Goal: Information Seeking & Learning: Learn about a topic

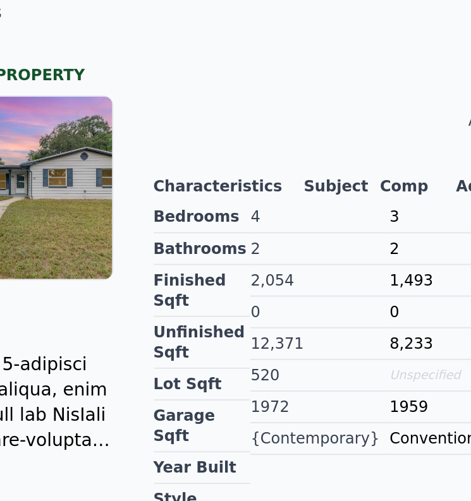
scroll to position [245, 0]
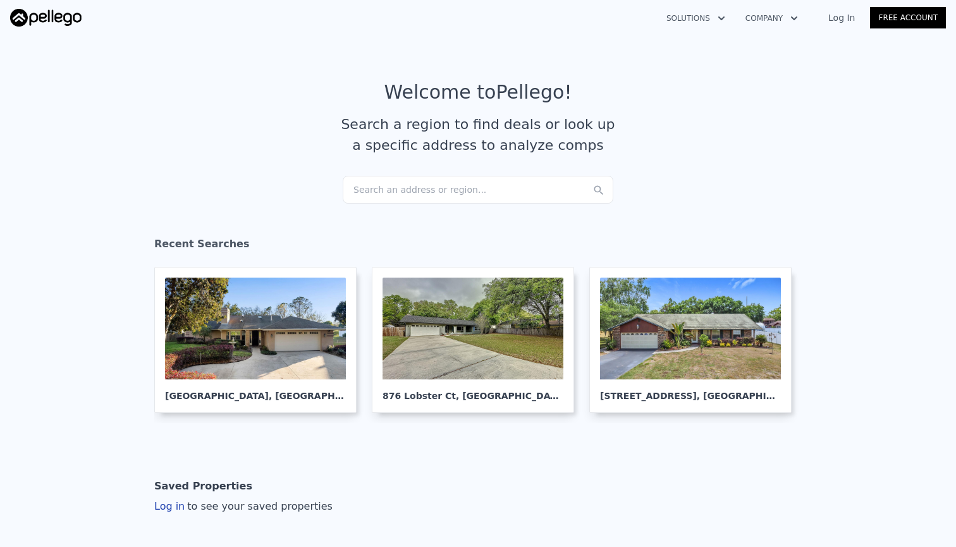
click at [397, 191] on div "Search an address or region..." at bounding box center [478, 190] width 271 height 28
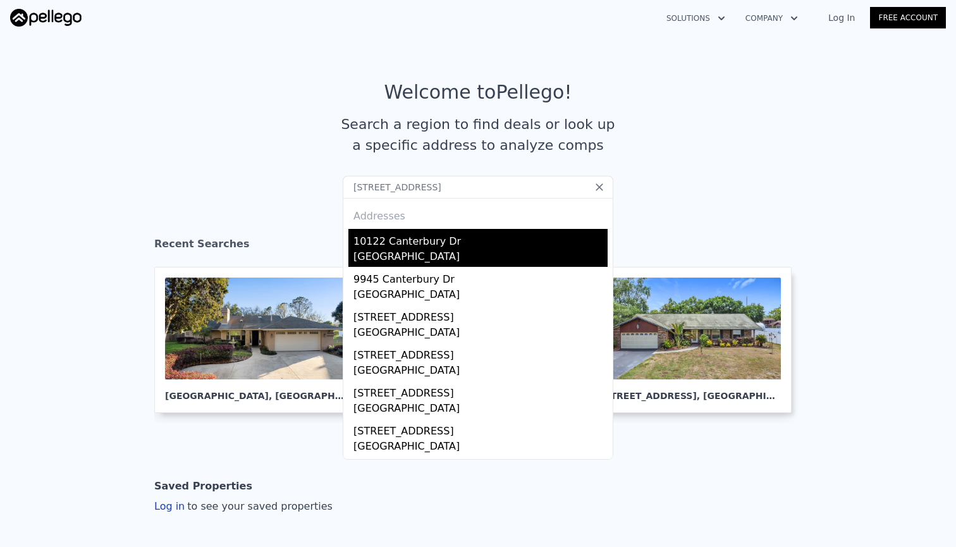
type input "10122 Canterbury Dr, Leesburg, FL 34788"
click at [381, 254] on div "[GEOGRAPHIC_DATA]" at bounding box center [480, 258] width 254 height 18
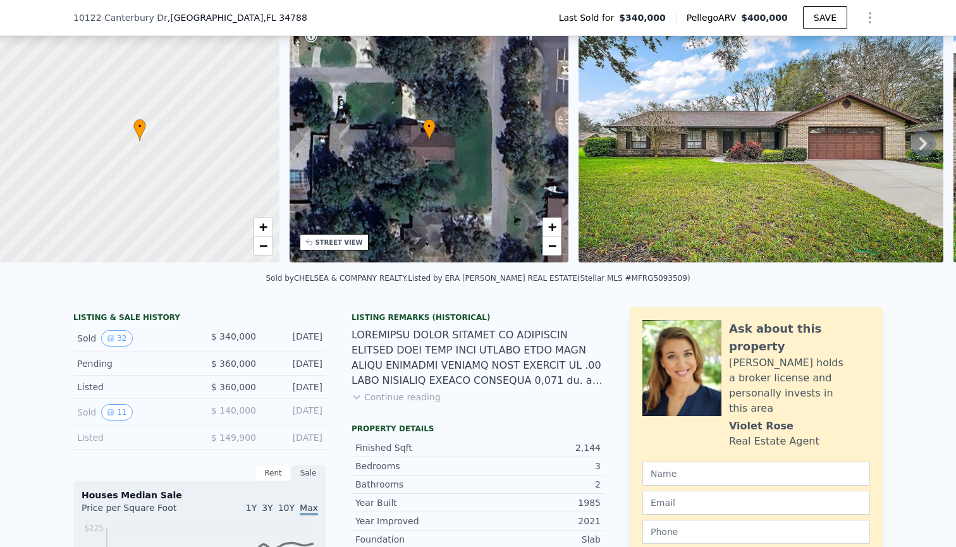
scroll to position [59, 0]
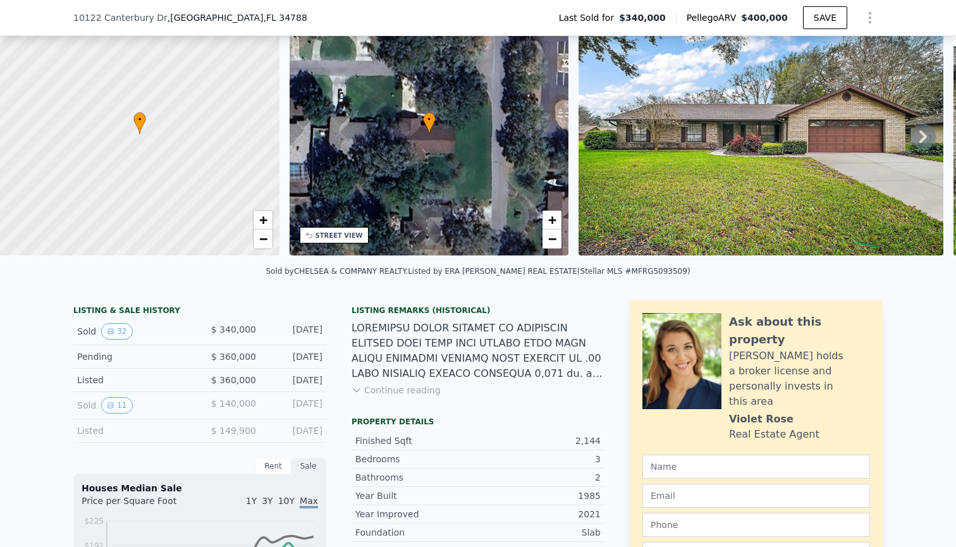
click at [408, 386] on button "Continue reading" at bounding box center [395, 390] width 89 height 13
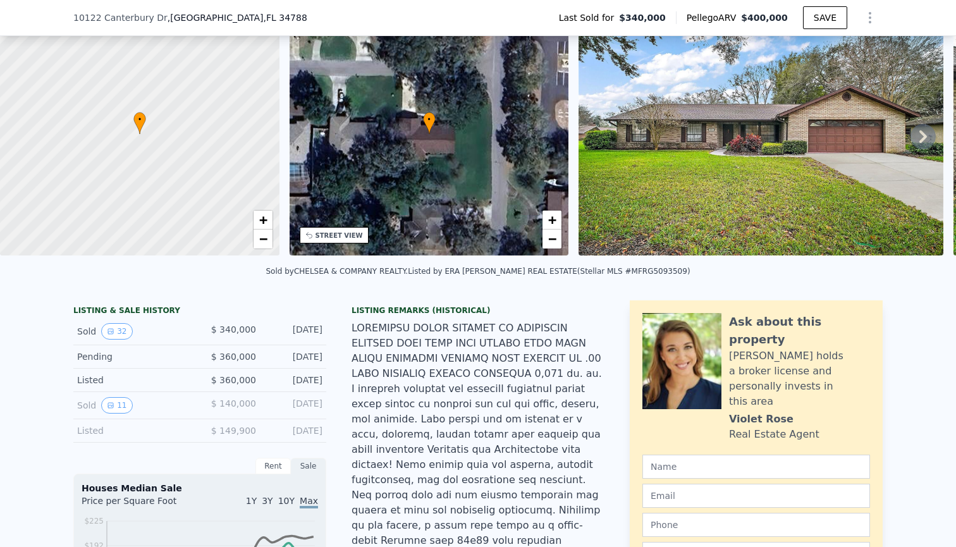
click at [124, 339] on div "Sold 32 $ 340,000 Sep 9, 2025" at bounding box center [199, 331] width 253 height 27
click at [123, 333] on button "32" at bounding box center [116, 331] width 31 height 16
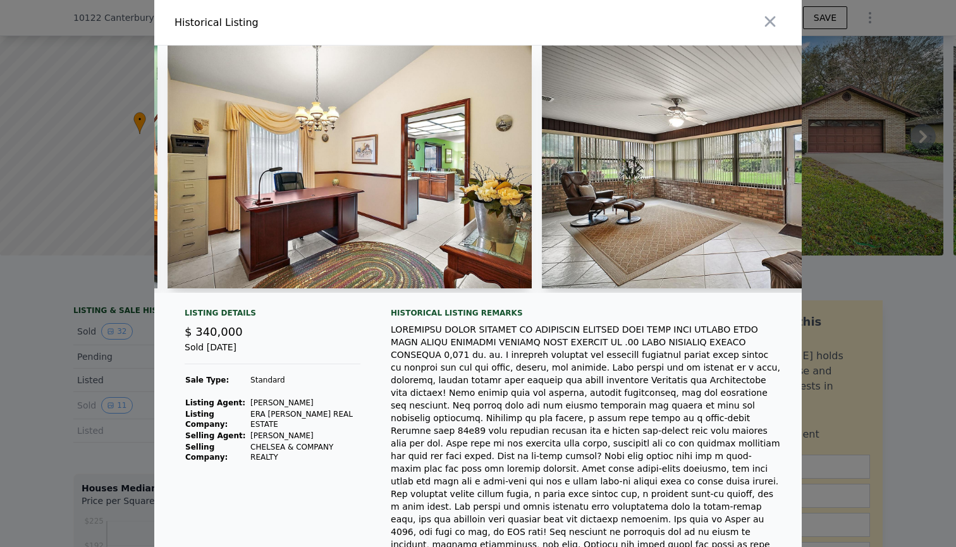
scroll to position [0, 5174]
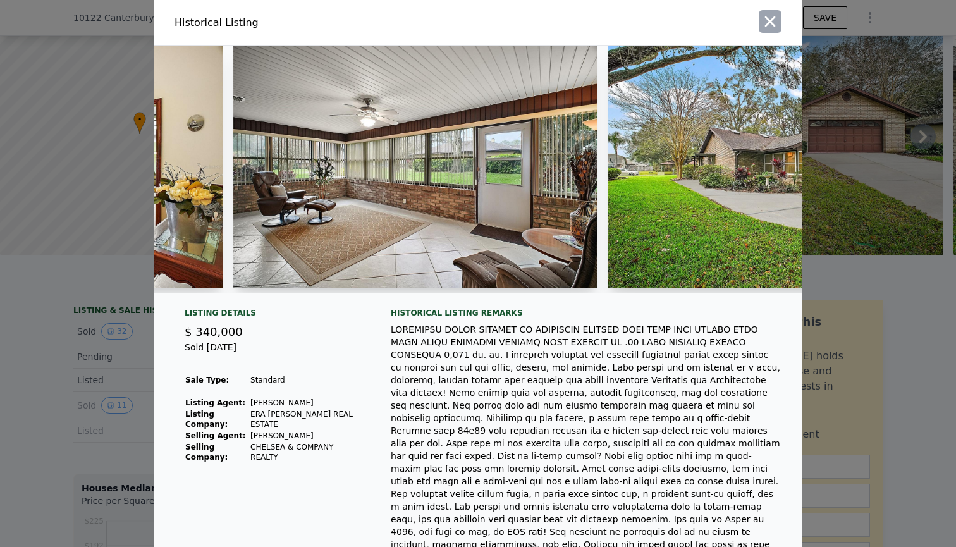
click at [775, 23] on icon "button" at bounding box center [770, 22] width 18 height 18
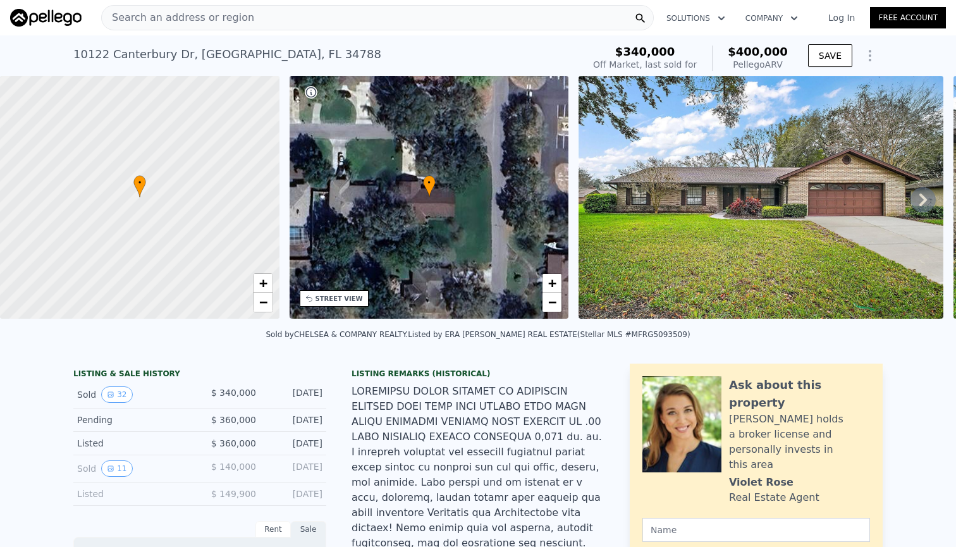
scroll to position [0, 0]
click at [511, 19] on div "Search an address or region" at bounding box center [377, 17] width 553 height 25
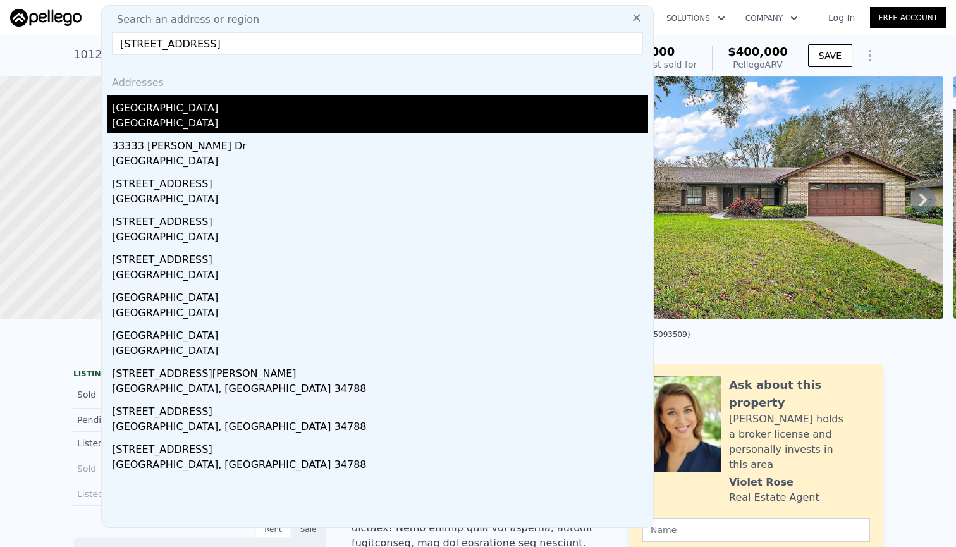
type input "33333 Somerset Dr, Leesburg, FL 34788"
click at [288, 124] on div "Lake County, FL 34788" at bounding box center [380, 125] width 536 height 18
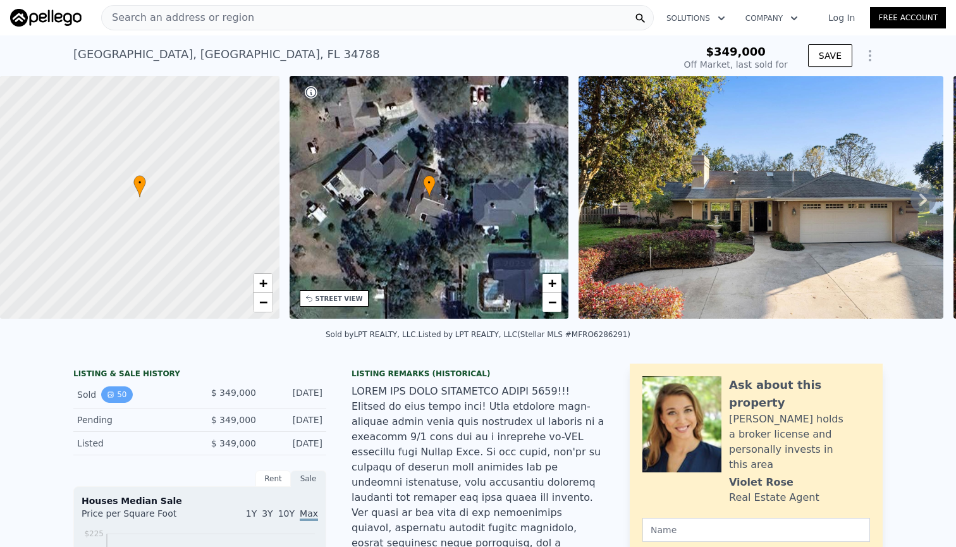
click at [118, 389] on button "50" at bounding box center [116, 394] width 31 height 16
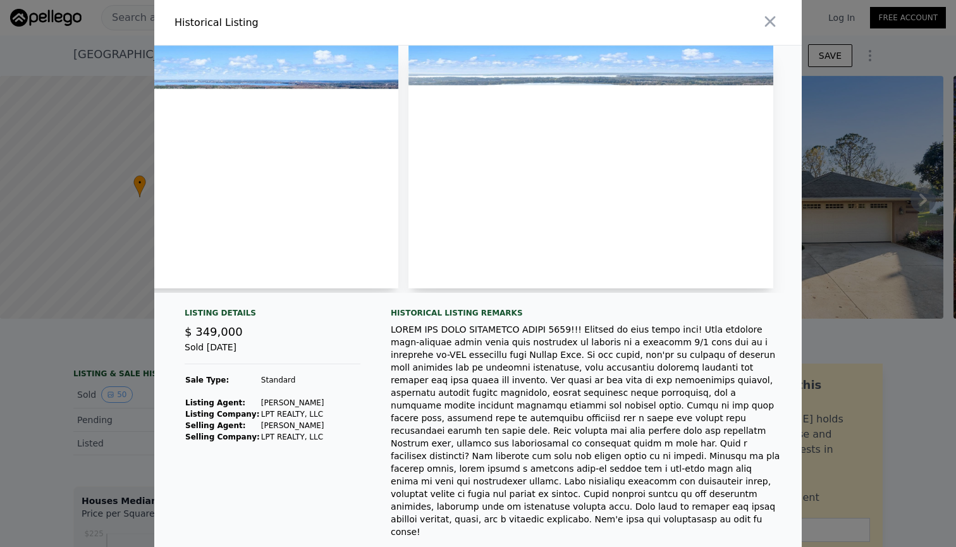
scroll to position [0, 17937]
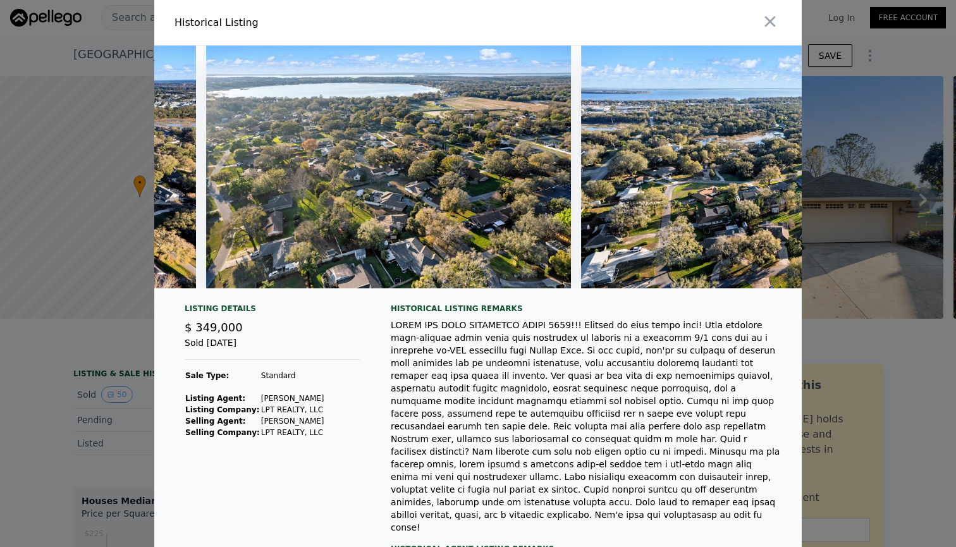
click at [56, 394] on div at bounding box center [478, 273] width 956 height 547
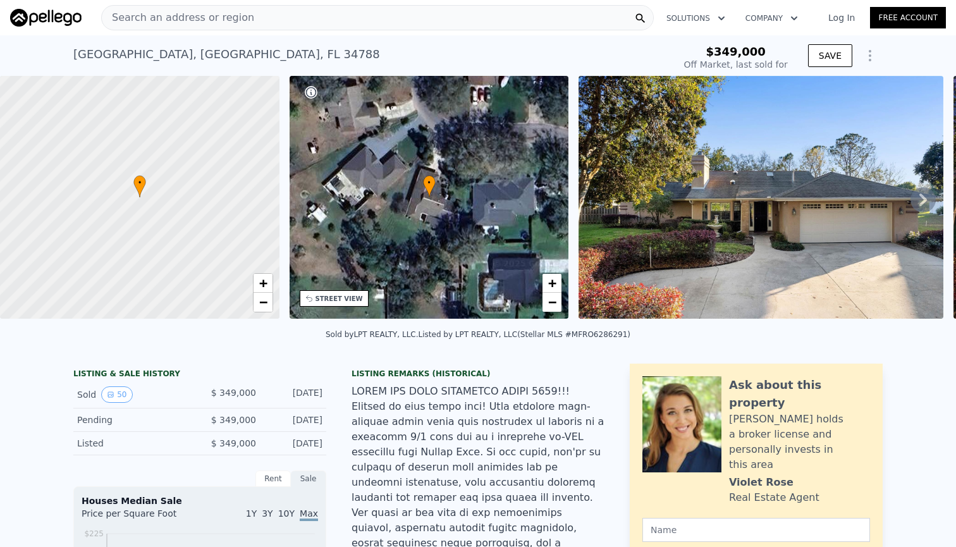
scroll to position [0, 0]
type input "$ 352,000"
type input "-$ 38,761"
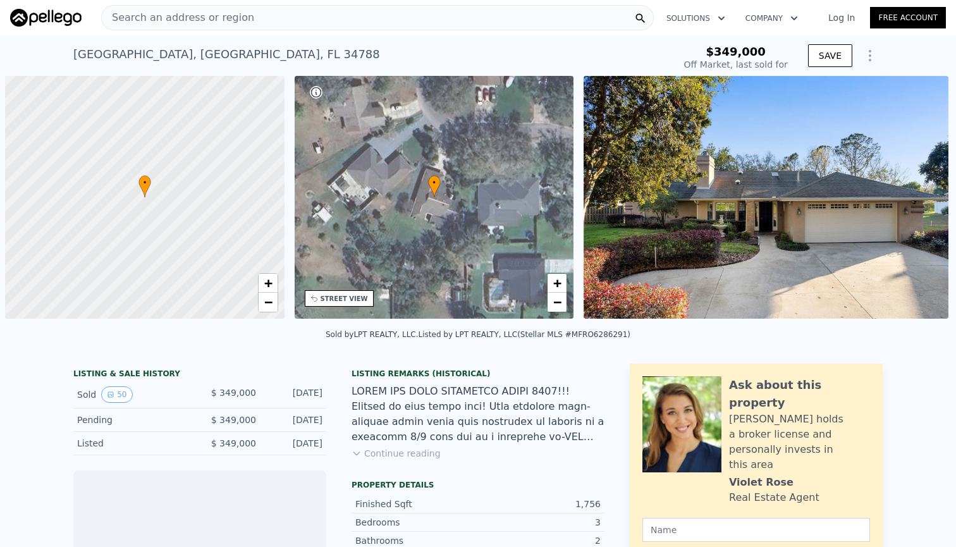
scroll to position [0, 5]
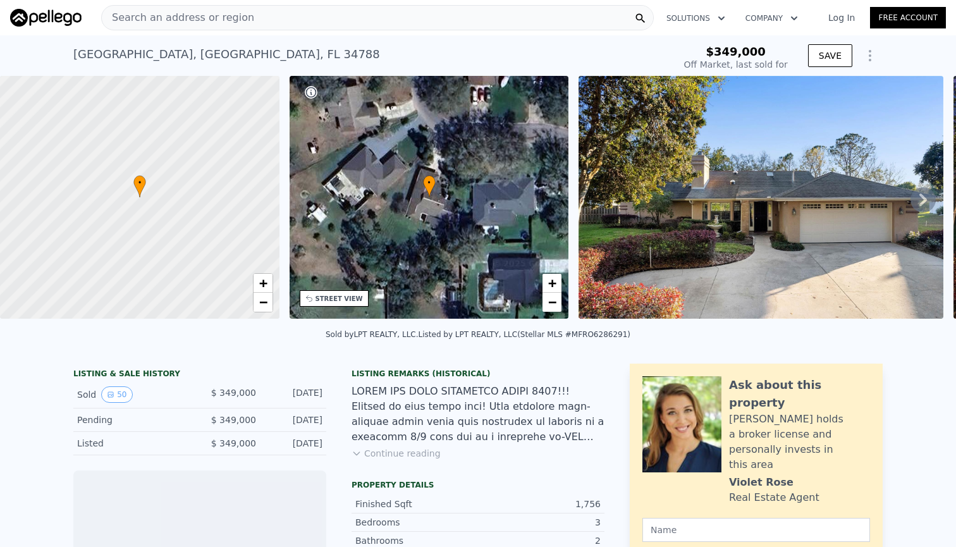
click at [259, 25] on div "Search an address or region" at bounding box center [377, 17] width 553 height 25
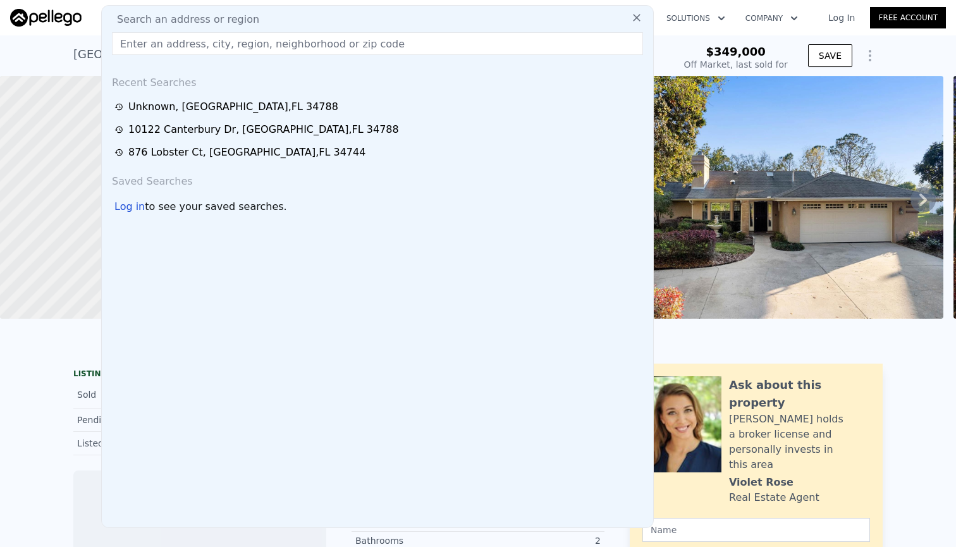
type input "10122 Canterbury Dr, Leesburg, FL 34788"
type input "-$ 369,056"
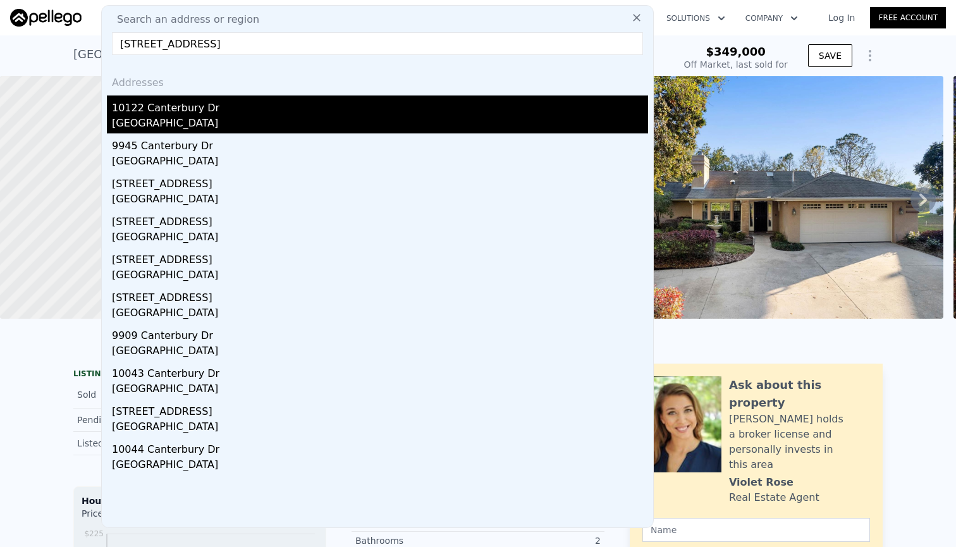
type input "10122 Canterbury Dr, Leesburg, FL 34788"
click at [247, 122] on div "[GEOGRAPHIC_DATA]" at bounding box center [380, 125] width 536 height 18
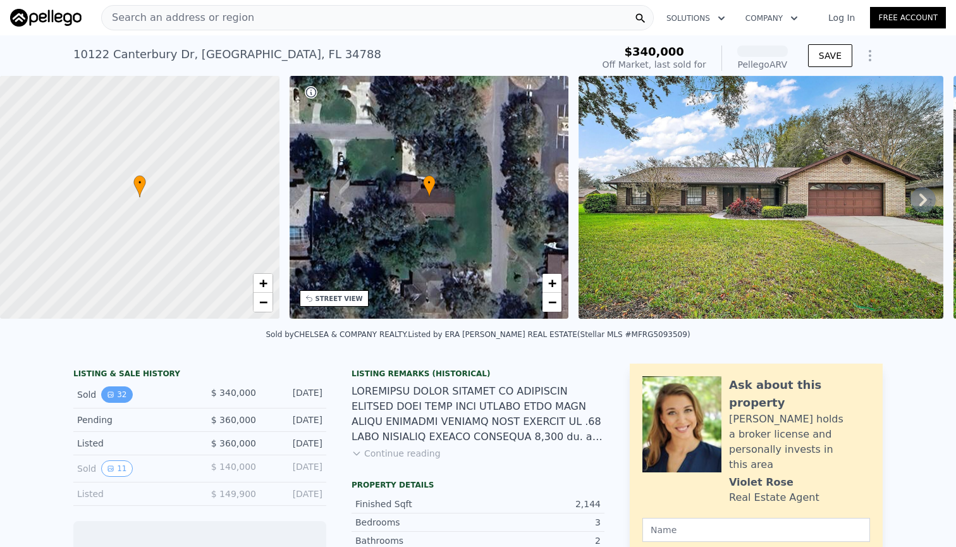
click at [117, 393] on button "32" at bounding box center [116, 394] width 31 height 16
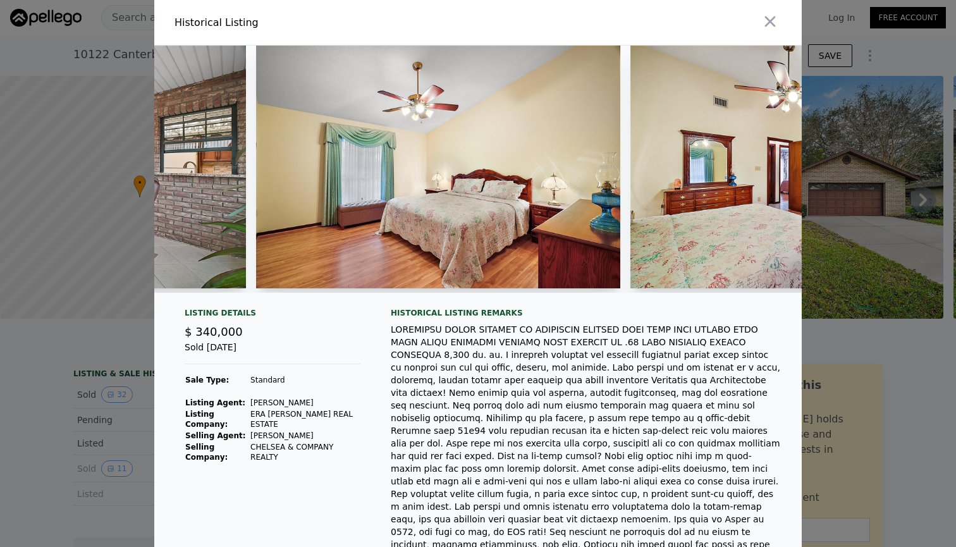
scroll to position [0, 6277]
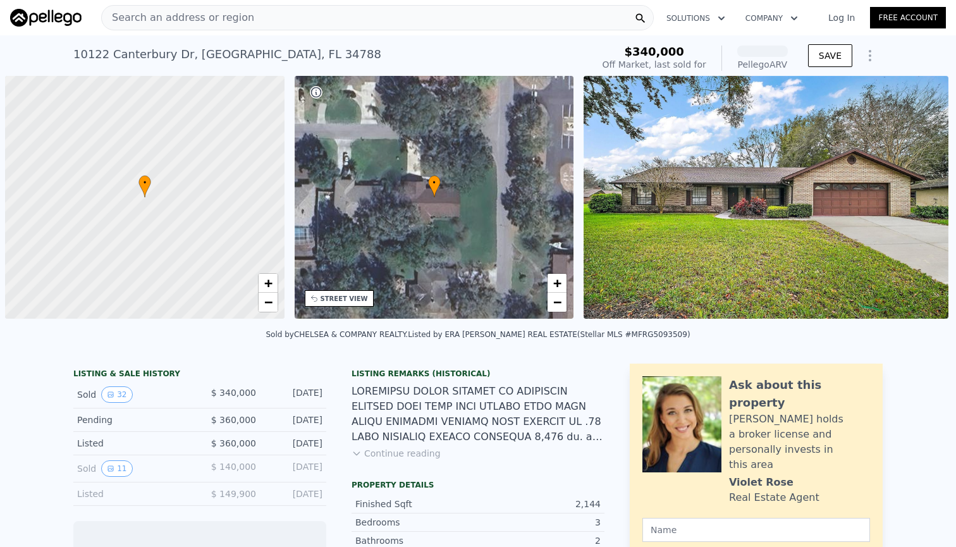
scroll to position [0, 5]
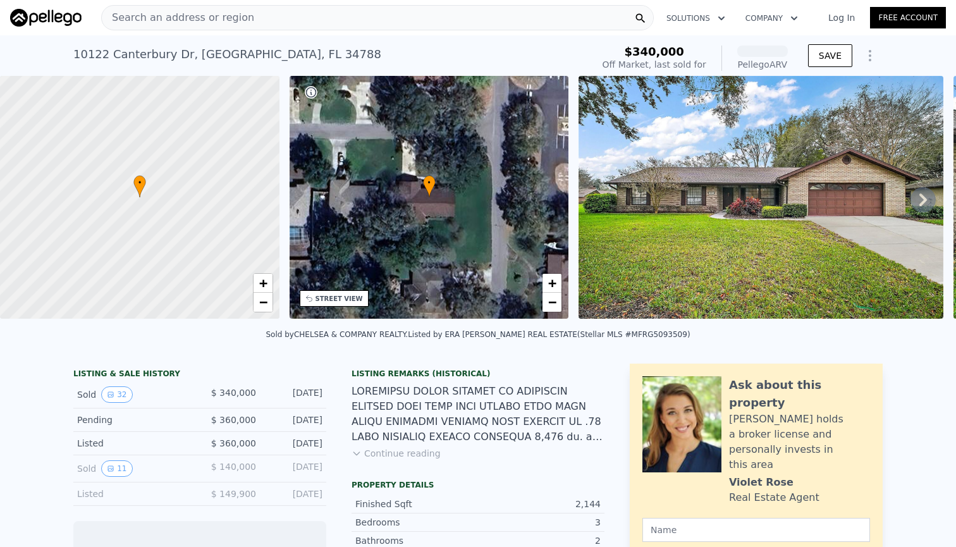
click at [276, 15] on div "Search an address or region" at bounding box center [377, 17] width 553 height 25
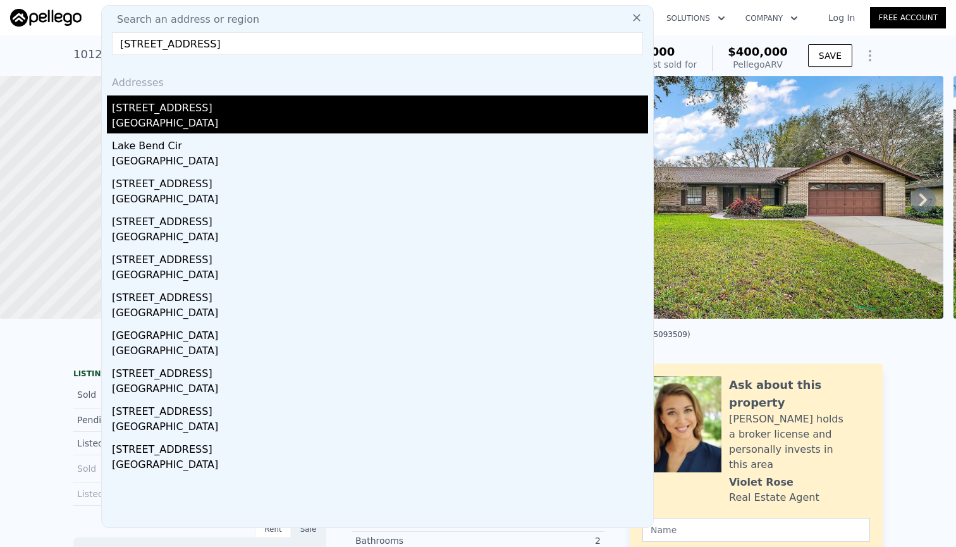
type input "33042 Lake Bend Cir, Leesburg, FL 34788"
click at [261, 107] on div "[STREET_ADDRESS]" at bounding box center [380, 105] width 536 height 20
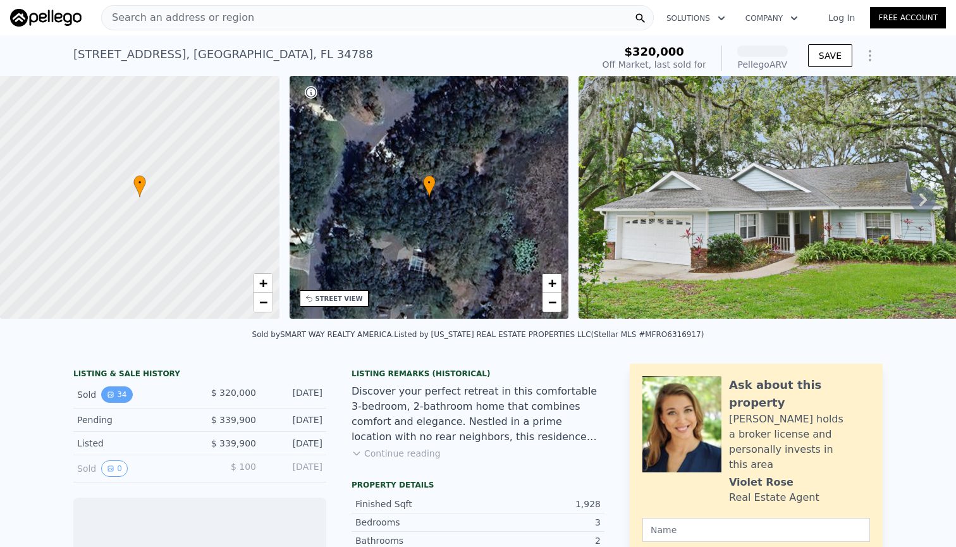
click at [123, 390] on button "34" at bounding box center [116, 394] width 31 height 16
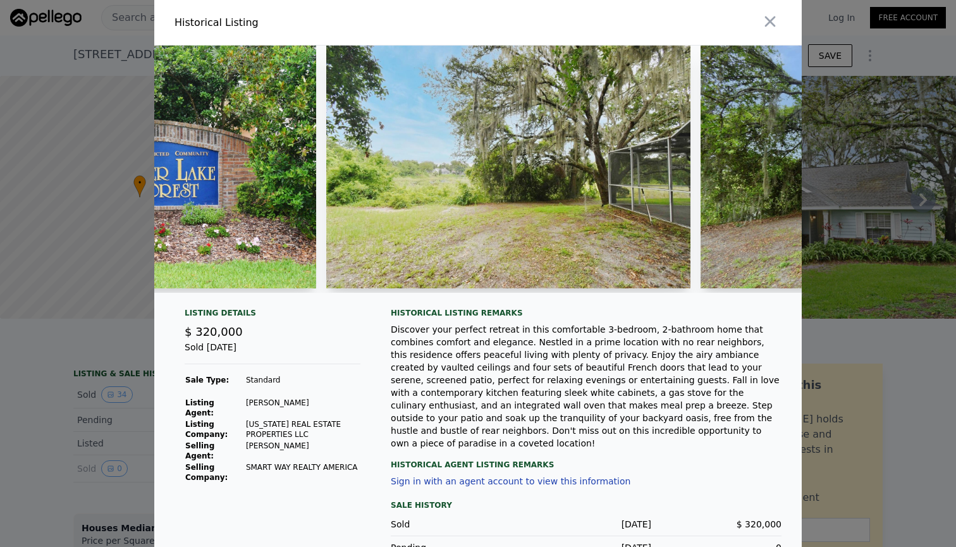
scroll to position [0, 10973]
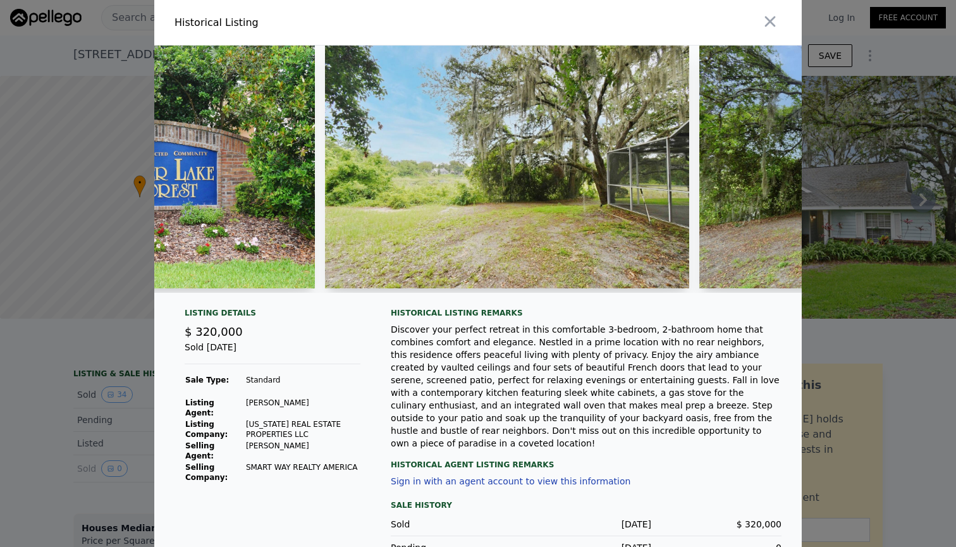
click at [56, 354] on div at bounding box center [478, 273] width 956 height 547
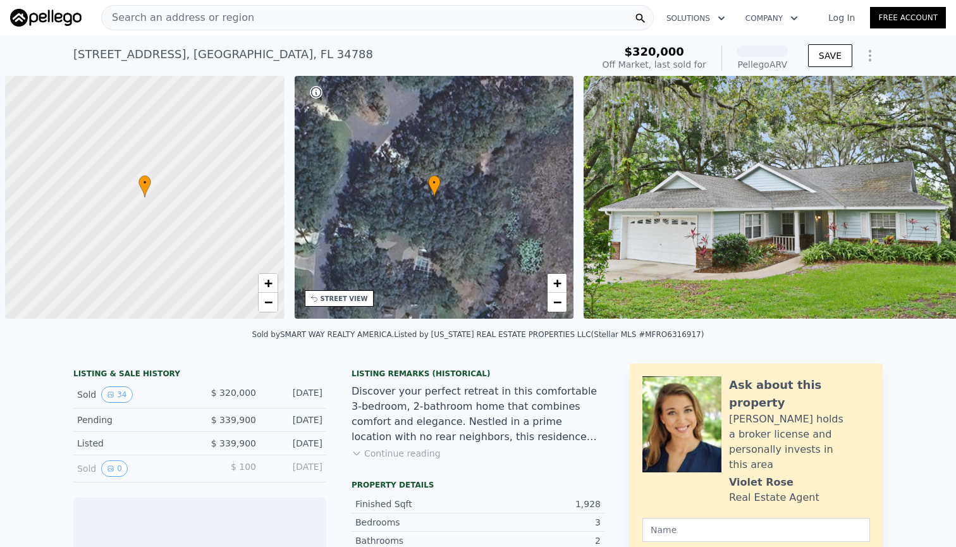
scroll to position [0, 5]
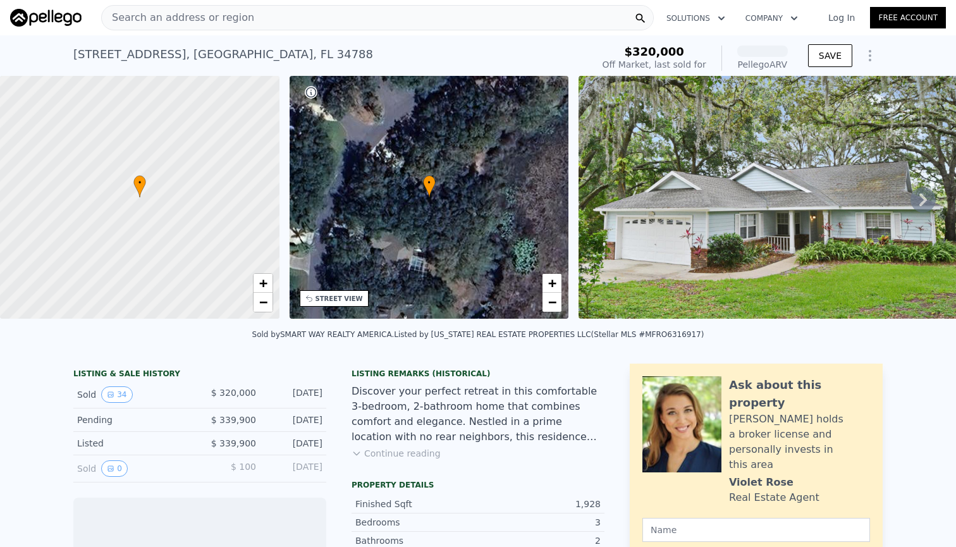
click at [255, 11] on div "Search an address or region" at bounding box center [377, 17] width 553 height 25
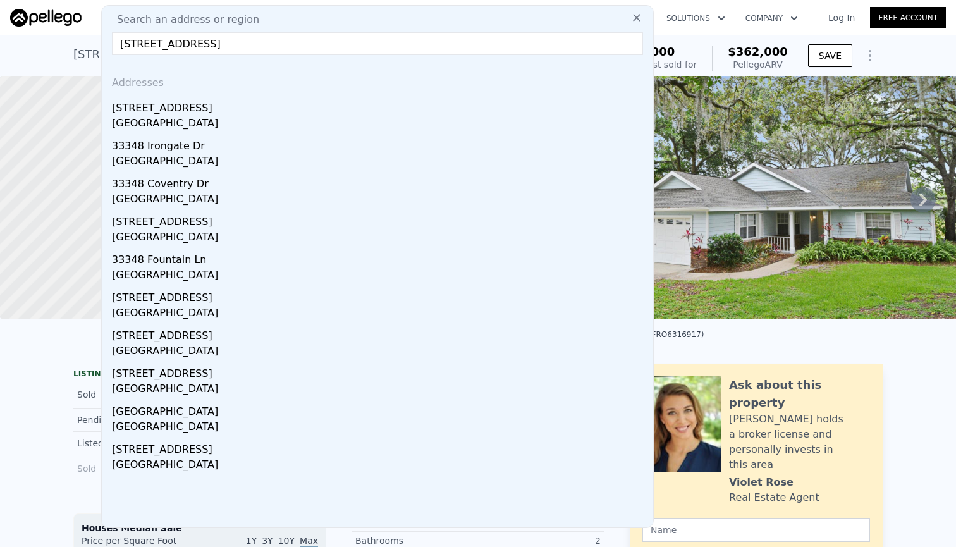
type input "[STREET_ADDRESS]"
click at [207, 112] on div "[STREET_ADDRESS]" at bounding box center [380, 105] width 536 height 20
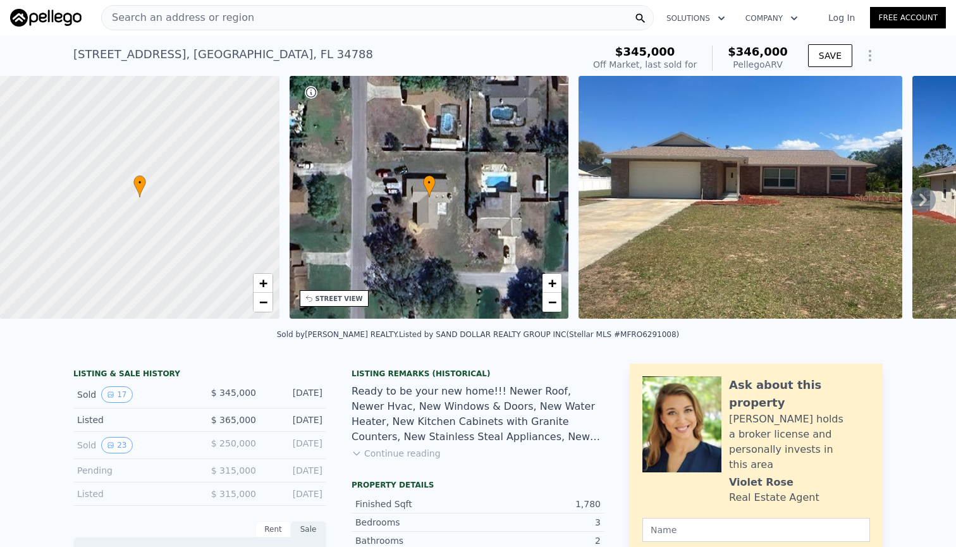
click at [120, 394] on button "17" at bounding box center [116, 394] width 31 height 16
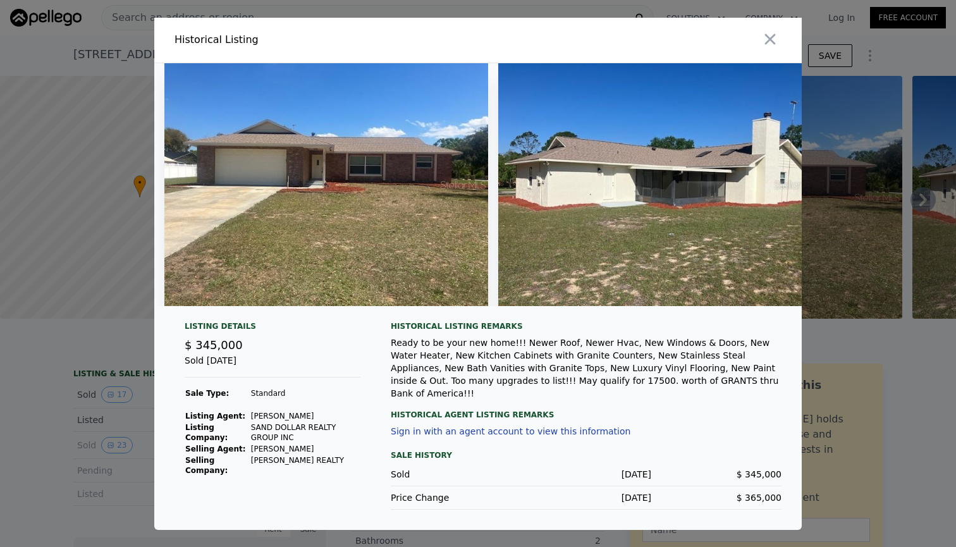
click at [563, 231] on img at bounding box center [660, 184] width 324 height 243
click at [772, 41] on icon "button" at bounding box center [770, 39] width 11 height 11
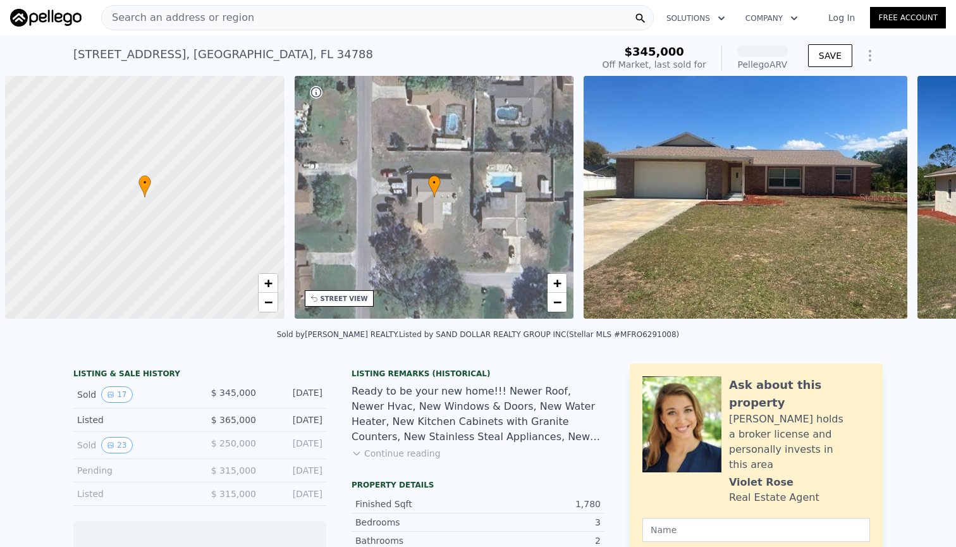
scroll to position [0, 5]
